Goal: Transaction & Acquisition: Book appointment/travel/reservation

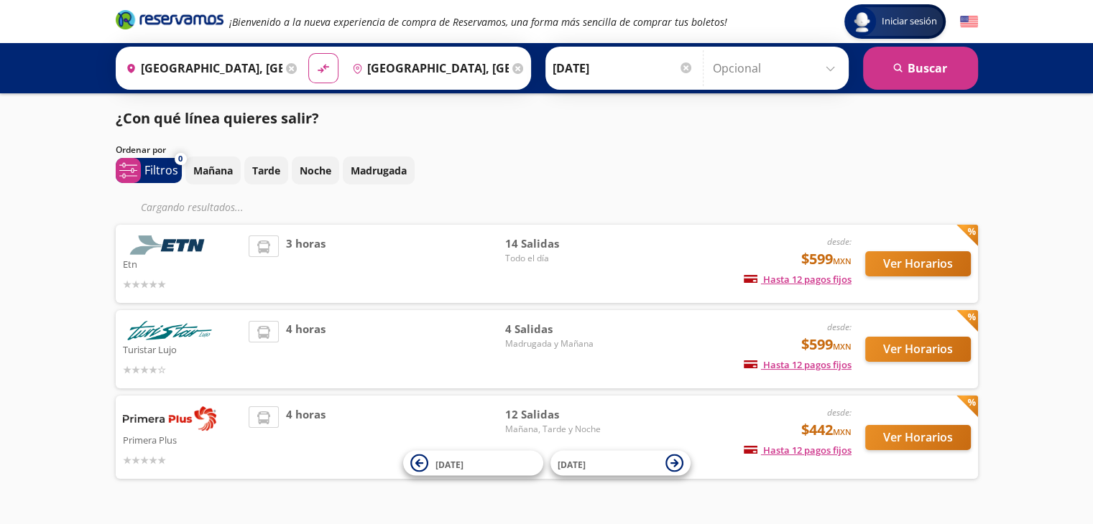
scroll to position [22, 0]
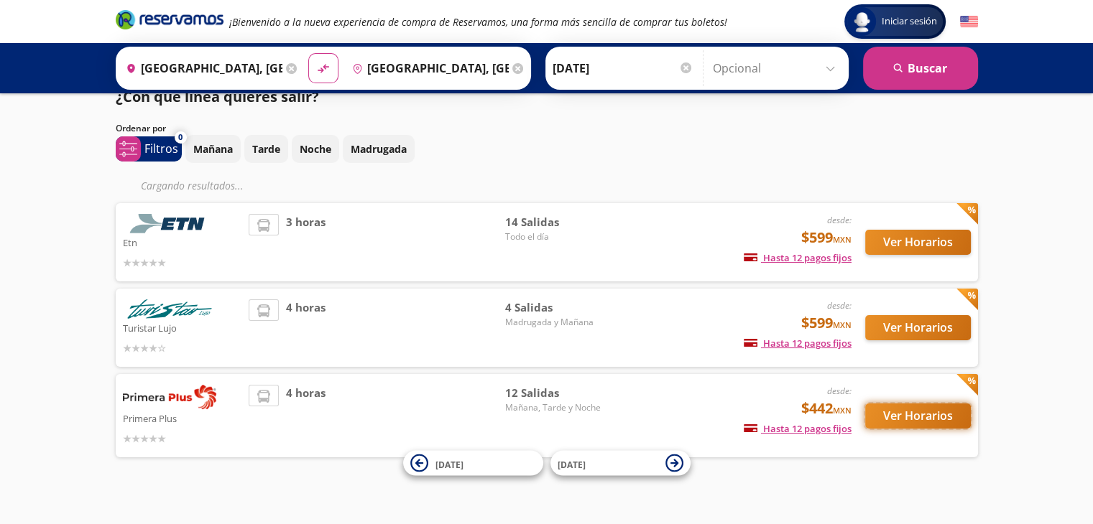
click at [925, 407] on button "Ver Horarios" at bounding box center [918, 416] width 106 height 25
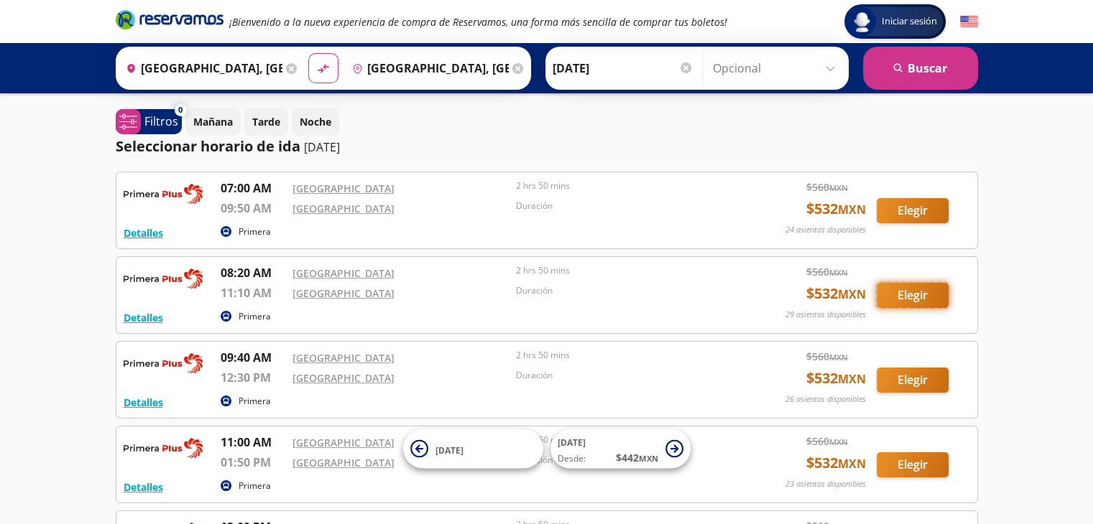
click at [897, 300] on button "Elegir" at bounding box center [912, 295] width 72 height 25
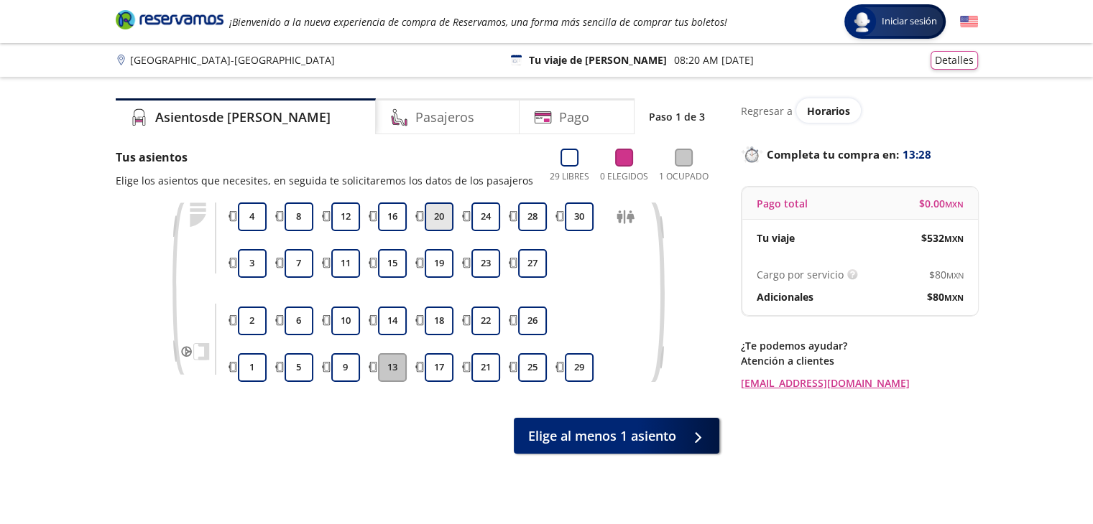
click at [437, 216] on button "20" at bounding box center [439, 217] width 29 height 29
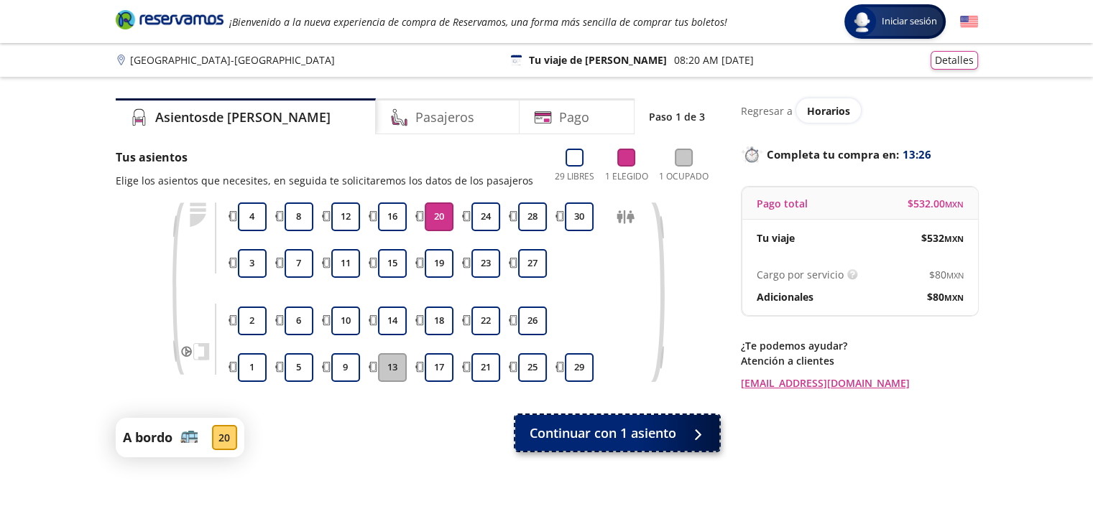
click at [592, 438] on span "Continuar con 1 asiento" at bounding box center [602, 433] width 147 height 19
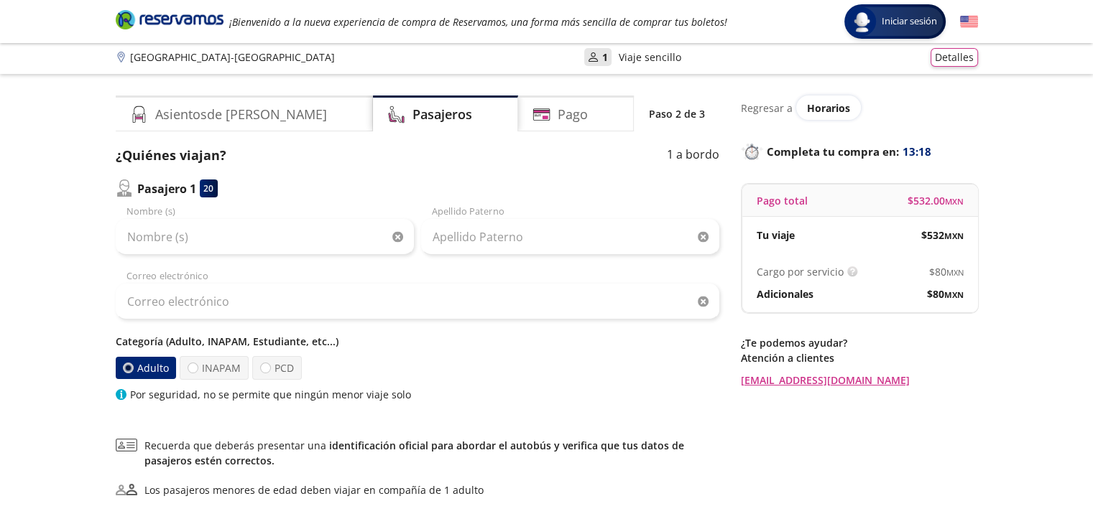
scroll to position [4, 0]
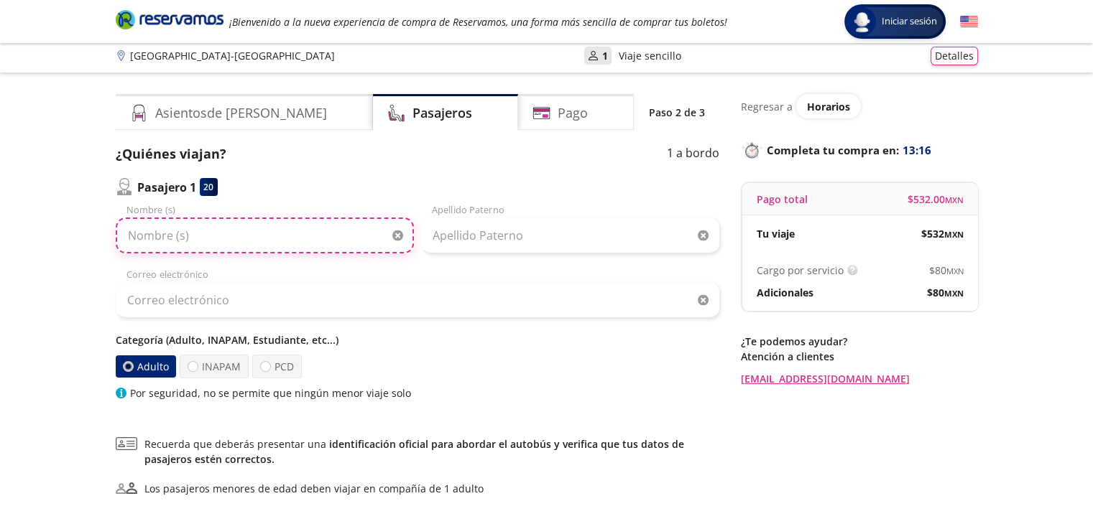
click at [272, 244] on input "Nombre (s)" at bounding box center [265, 236] width 298 height 36
type input "[PERSON_NAME]"
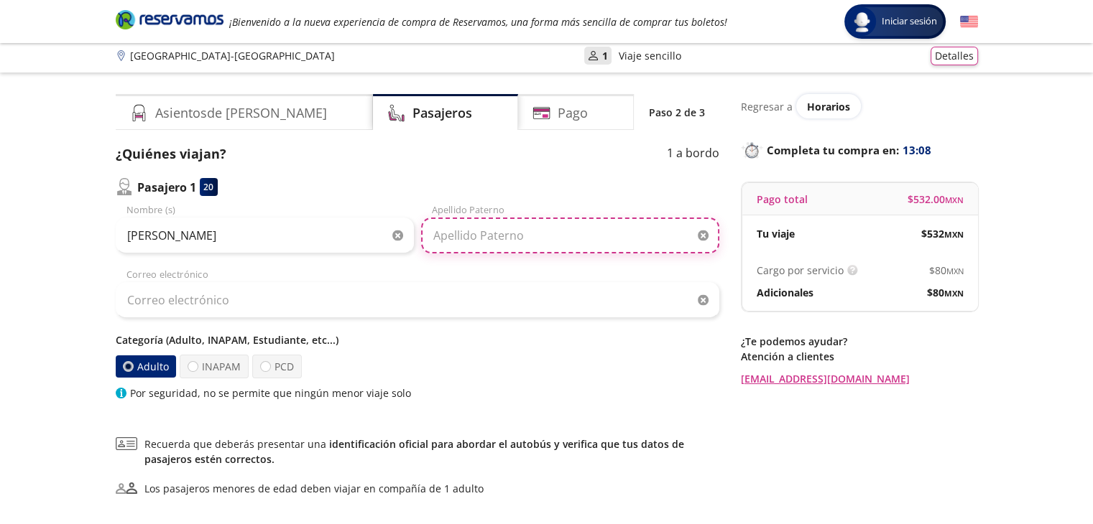
click at [532, 236] on input "Apellido Paterno" at bounding box center [570, 236] width 298 height 36
type input "Mu [PERSON_NAME]"
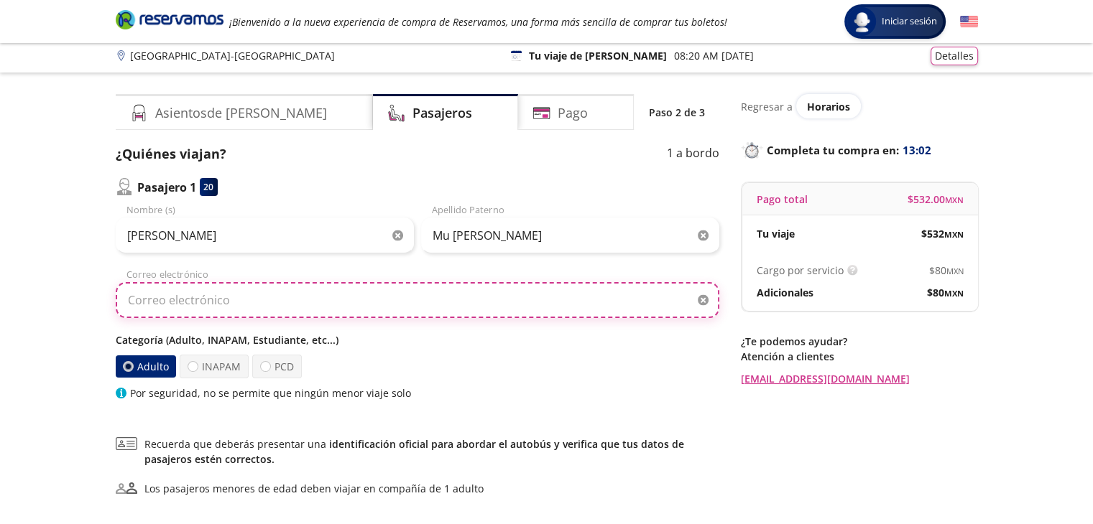
click at [428, 309] on input "Correo electrónico" at bounding box center [417, 300] width 603 height 36
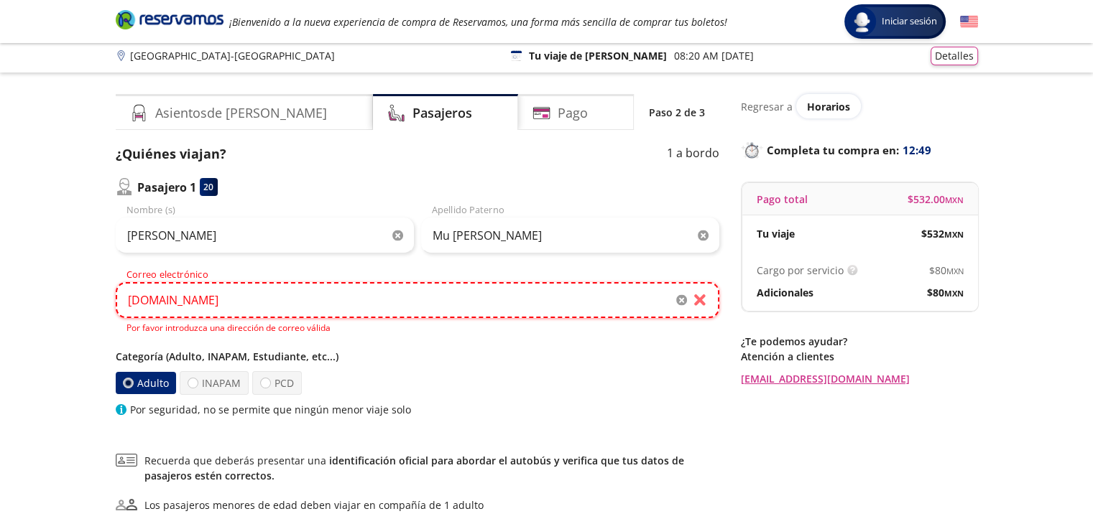
click at [348, 308] on input "[DOMAIN_NAME]" at bounding box center [417, 300] width 603 height 36
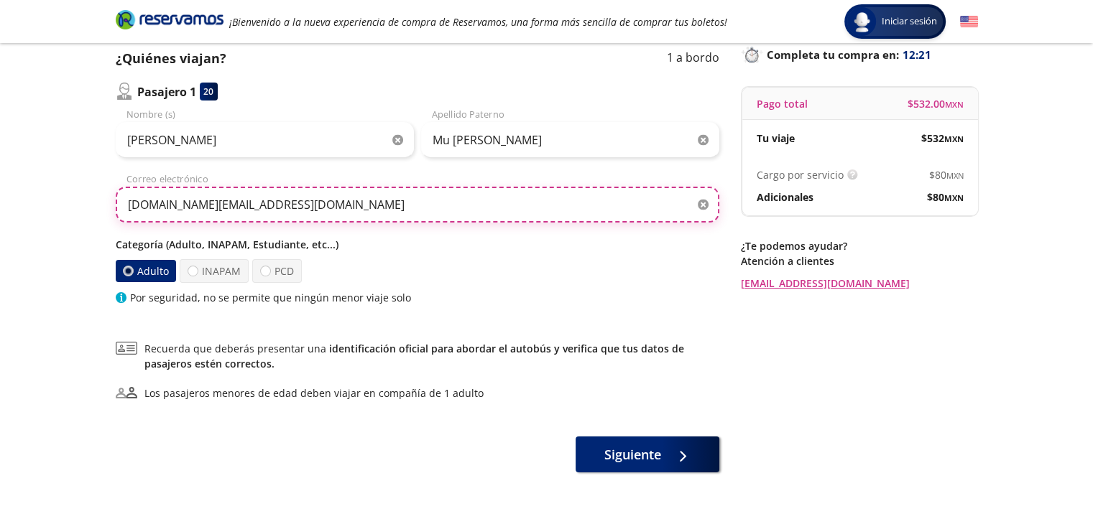
scroll to position [101, 0]
type input "[DOMAIN_NAME][EMAIL_ADDRESS][DOMAIN_NAME]"
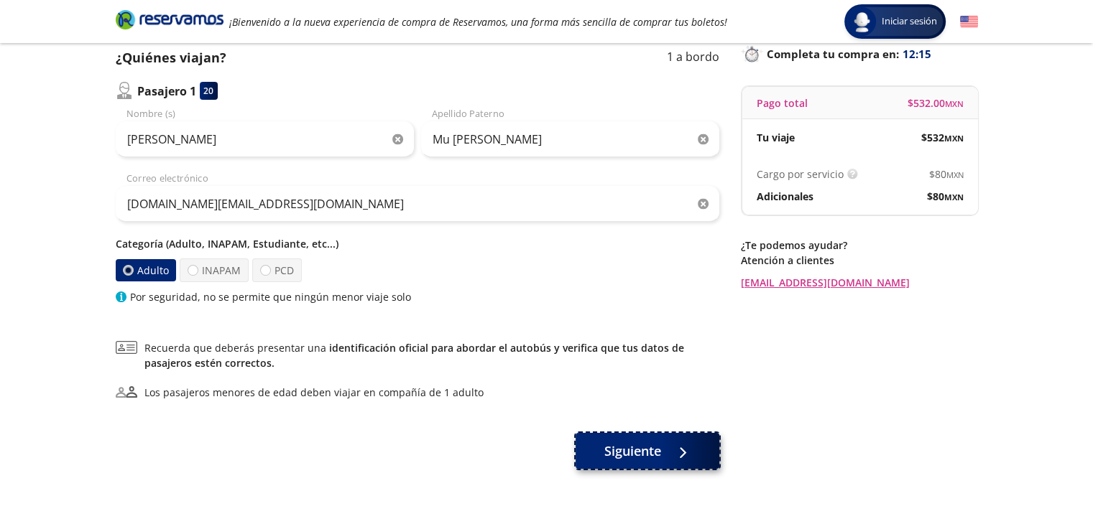
click at [632, 455] on span "Siguiente" at bounding box center [632, 451] width 57 height 19
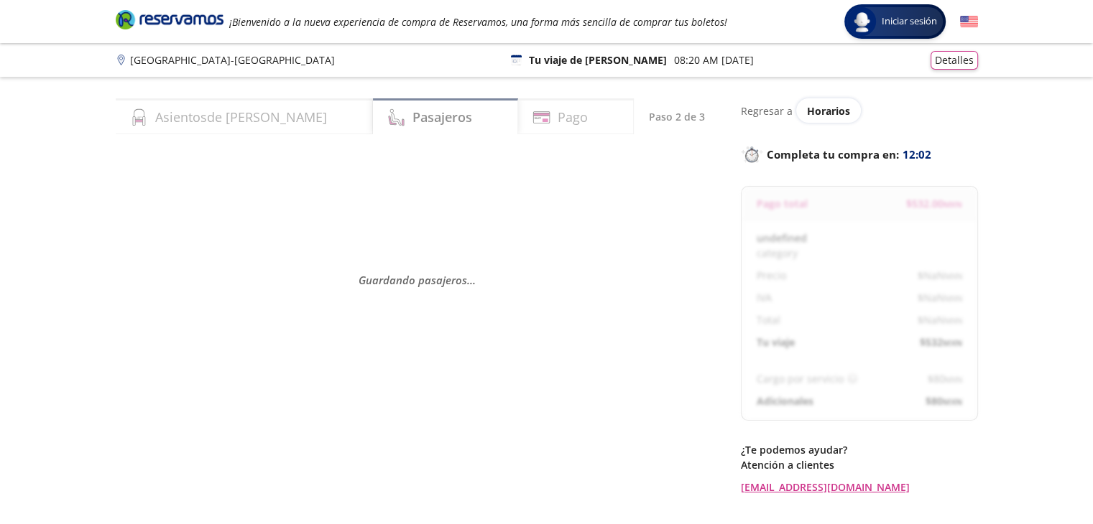
select select "MX"
